Goal: Navigation & Orientation: Go to known website

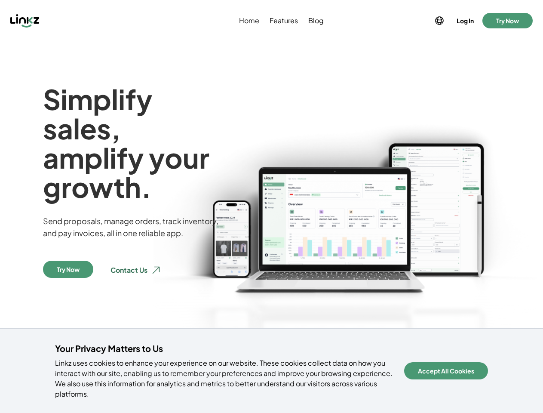
click at [271, 206] on img at bounding box center [346, 268] width 394 height 368
